Goal: Find contact information

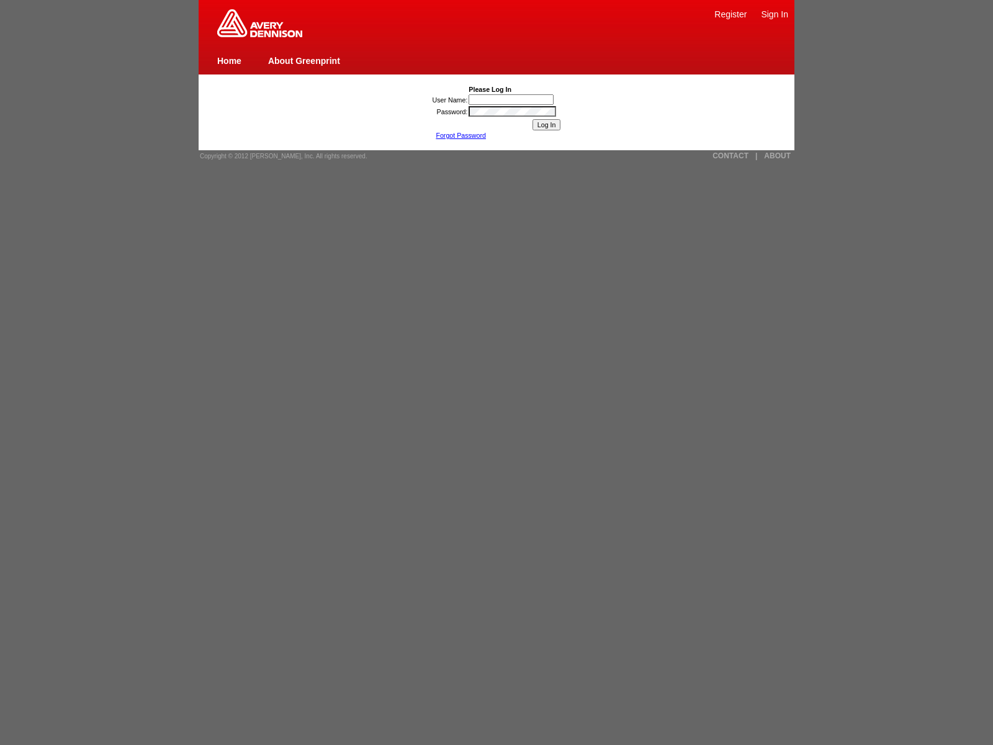
click at [731, 156] on link "CONTACT" at bounding box center [731, 155] width 36 height 9
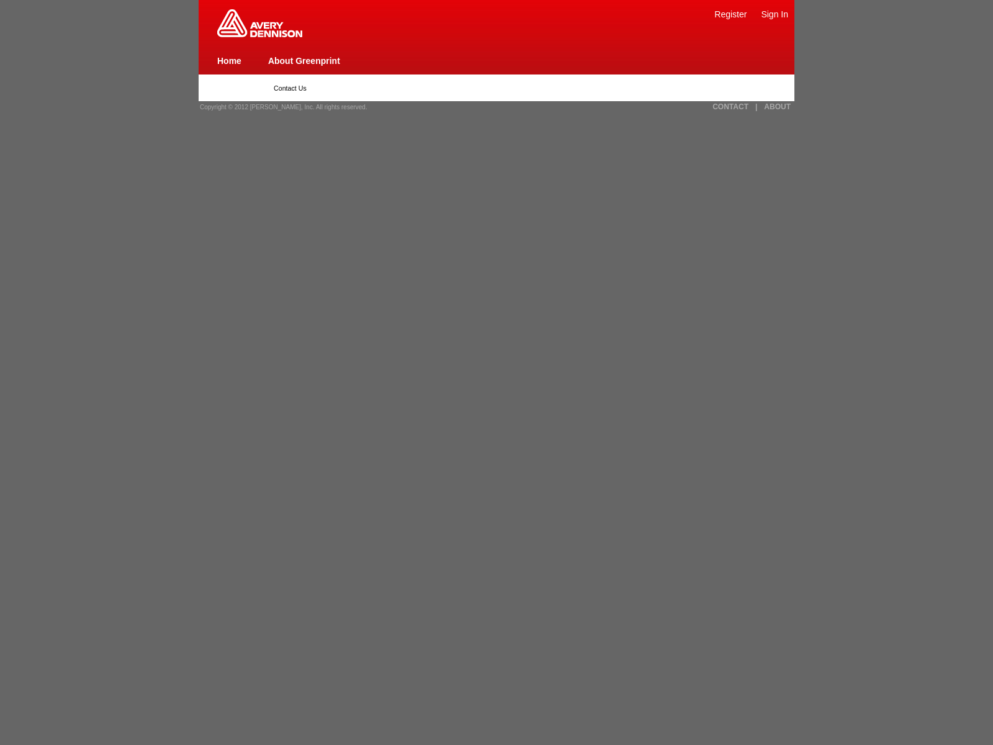
click at [259, 35] on img at bounding box center [259, 23] width 85 height 28
